Goal: Task Accomplishment & Management: Complete application form

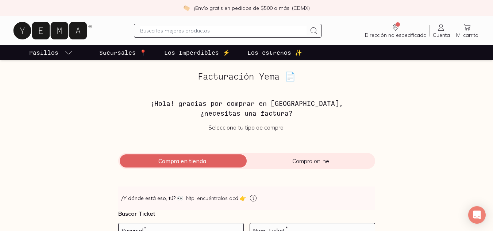
click at [163, 223] on input "number" at bounding box center [180, 230] width 125 height 15
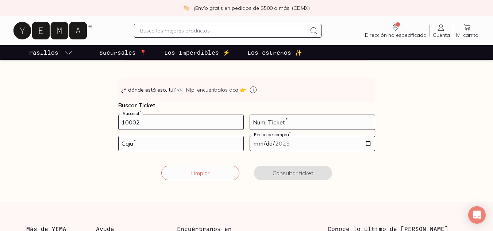
type input "10002"
type input "79"
type input "01"
type input "[DATE]"
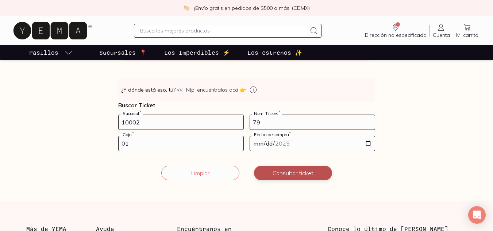
click at [294, 173] on button "Consultar ticket" at bounding box center [293, 173] width 78 height 15
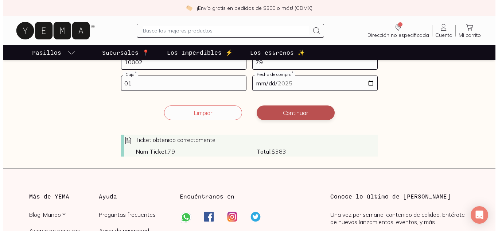
scroll to position [165, 0]
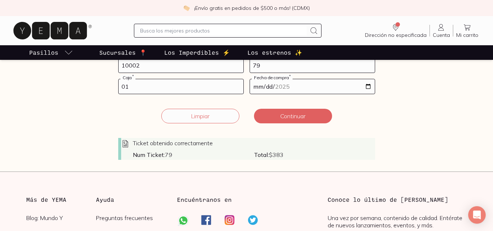
click at [249, 145] on div "Ticket obtenido correctamente" at bounding box center [248, 143] width 254 height 9
click at [291, 120] on button "Continuar" at bounding box center [293, 116] width 78 height 15
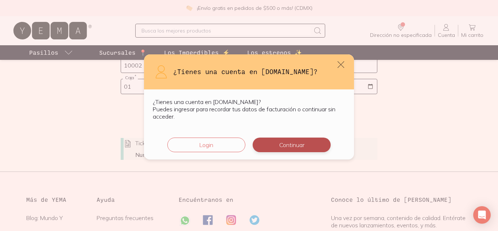
click at [297, 142] on button "Continuar" at bounding box center [292, 144] width 78 height 15
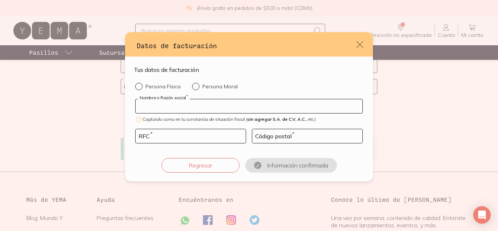
click at [233, 109] on input "default" at bounding box center [249, 106] width 227 height 14
type input "AIDT980116433"
drag, startPoint x: 233, startPoint y: 109, endPoint x: 66, endPoint y: 108, distance: 167.4
click at [66, 108] on div "Datos de facturación Tus datos de facturación Persona Física Persona Moral AIDT…" at bounding box center [249, 115] width 498 height 231
click at [140, 134] on input "default" at bounding box center [191, 136] width 110 height 14
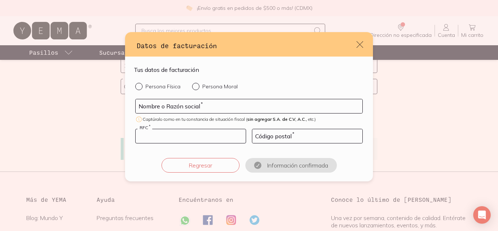
paste input "AIDT980116433"
type input "AIDT980116433"
click at [178, 104] on input "default" at bounding box center [249, 106] width 227 height 14
type input "[PERSON_NAME]"
click at [277, 138] on input "default" at bounding box center [307, 136] width 110 height 14
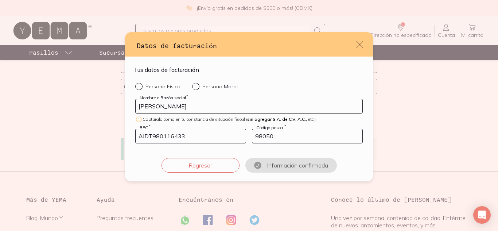
type input "98050"
click at [241, 153] on div "Persona Física Persona Moral [PERSON_NAME] Nombre o Razón social * Captúralo co…" at bounding box center [249, 128] width 230 height 90
click at [298, 139] on input "98050" at bounding box center [307, 136] width 110 height 14
click at [209, 135] on input "AIDT980116433" at bounding box center [191, 136] width 110 height 14
type input "AIDT980116433"
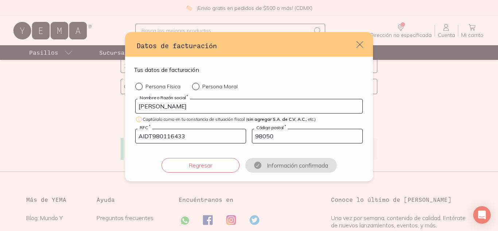
click at [152, 86] on p "Persona Física" at bounding box center [162, 86] width 35 height 7
click at [141, 86] on input "Persona Física" at bounding box center [138, 86] width 6 height 6
radio input "true"
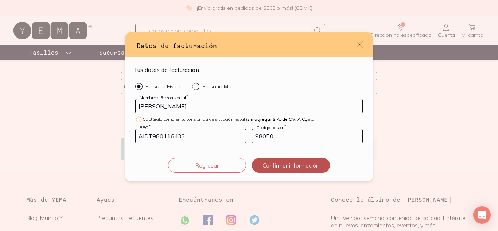
click at [297, 162] on button "Confirmar información" at bounding box center [291, 165] width 78 height 15
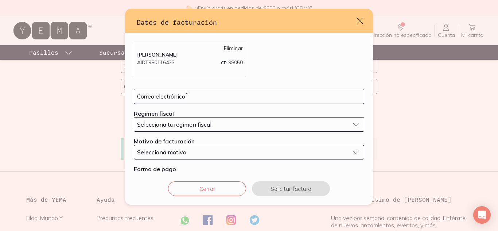
click at [244, 104] on div "Correo electrónico *" at bounding box center [249, 96] width 230 height 15
click at [240, 97] on input "default" at bounding box center [249, 96] width 230 height 15
type input "[EMAIL_ADDRESS][DOMAIN_NAME]"
click at [228, 125] on div "Selecciona tu regimen fiscal" at bounding box center [243, 124] width 212 height 7
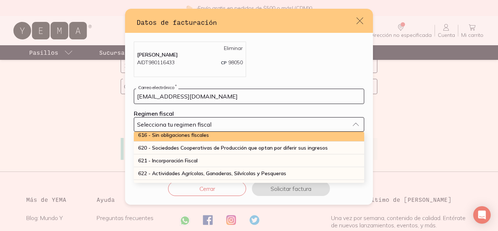
scroll to position [197, 0]
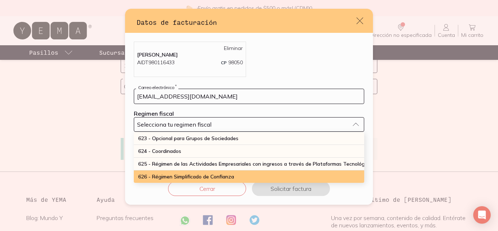
click at [200, 173] on span "626 - Régimen Simplificado de Confianza" at bounding box center [186, 176] width 96 height 7
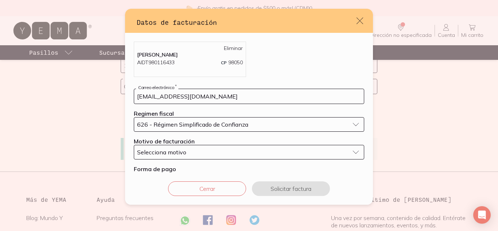
click at [195, 155] on div "Selecciona motivo" at bounding box center [243, 151] width 212 height 7
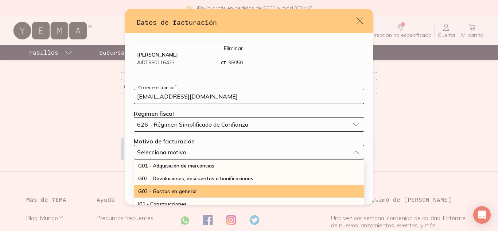
click at [179, 189] on span "G03 - Gastos en general" at bounding box center [167, 191] width 58 height 7
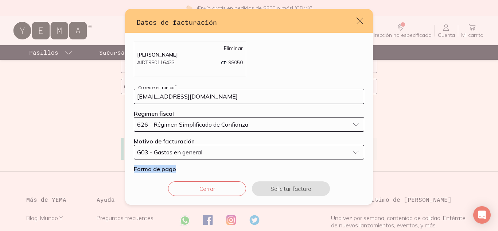
drag, startPoint x: 228, startPoint y: 158, endPoint x: 276, endPoint y: 150, distance: 48.4
click at [276, 150] on form "[EMAIL_ADDRESS][DOMAIN_NAME] Correo electrónico * Regimen fiscal 626 - Régimen …" at bounding box center [249, 138] width 230 height 98
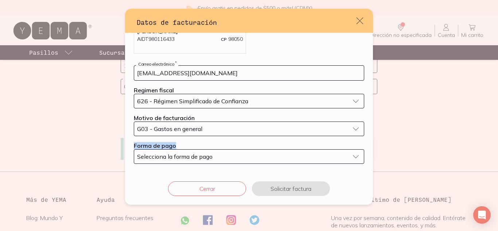
click at [313, 161] on button "Selecciona la forma de pago" at bounding box center [249, 156] width 230 height 15
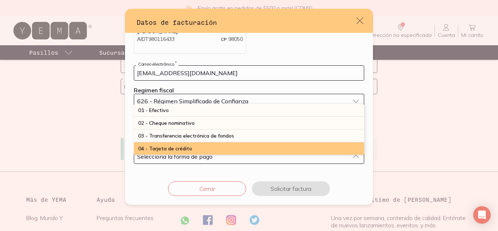
click at [224, 148] on div "04 - Tarjeta de crédito" at bounding box center [249, 148] width 230 height 13
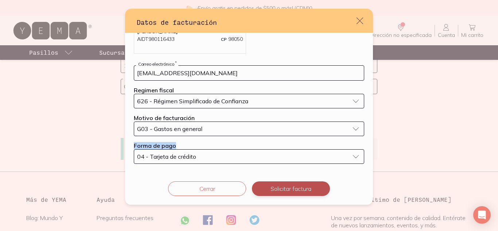
click at [281, 187] on button "Solicitar factura" at bounding box center [291, 188] width 78 height 15
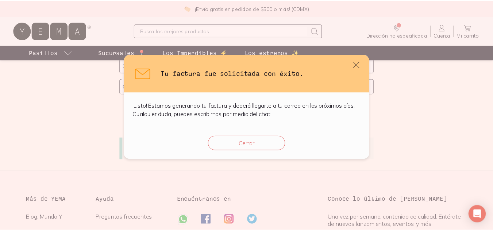
scroll to position [0, 0]
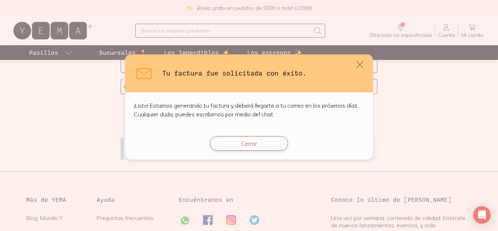
click at [264, 148] on button "Cerrar" at bounding box center [249, 143] width 78 height 15
